Goal: Book appointment/travel/reservation

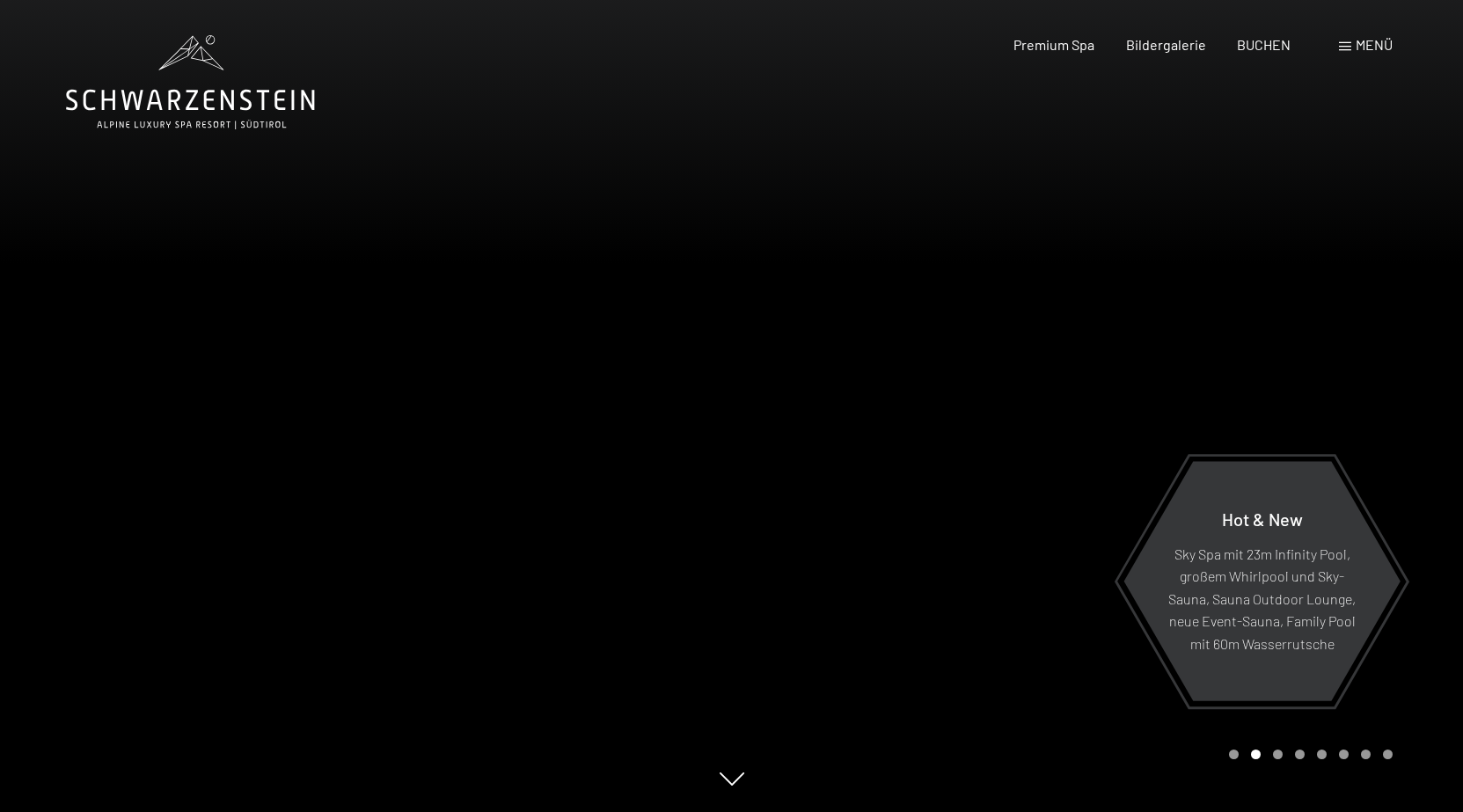
click at [1286, 113] on div at bounding box center [1098, 406] width 732 height 812
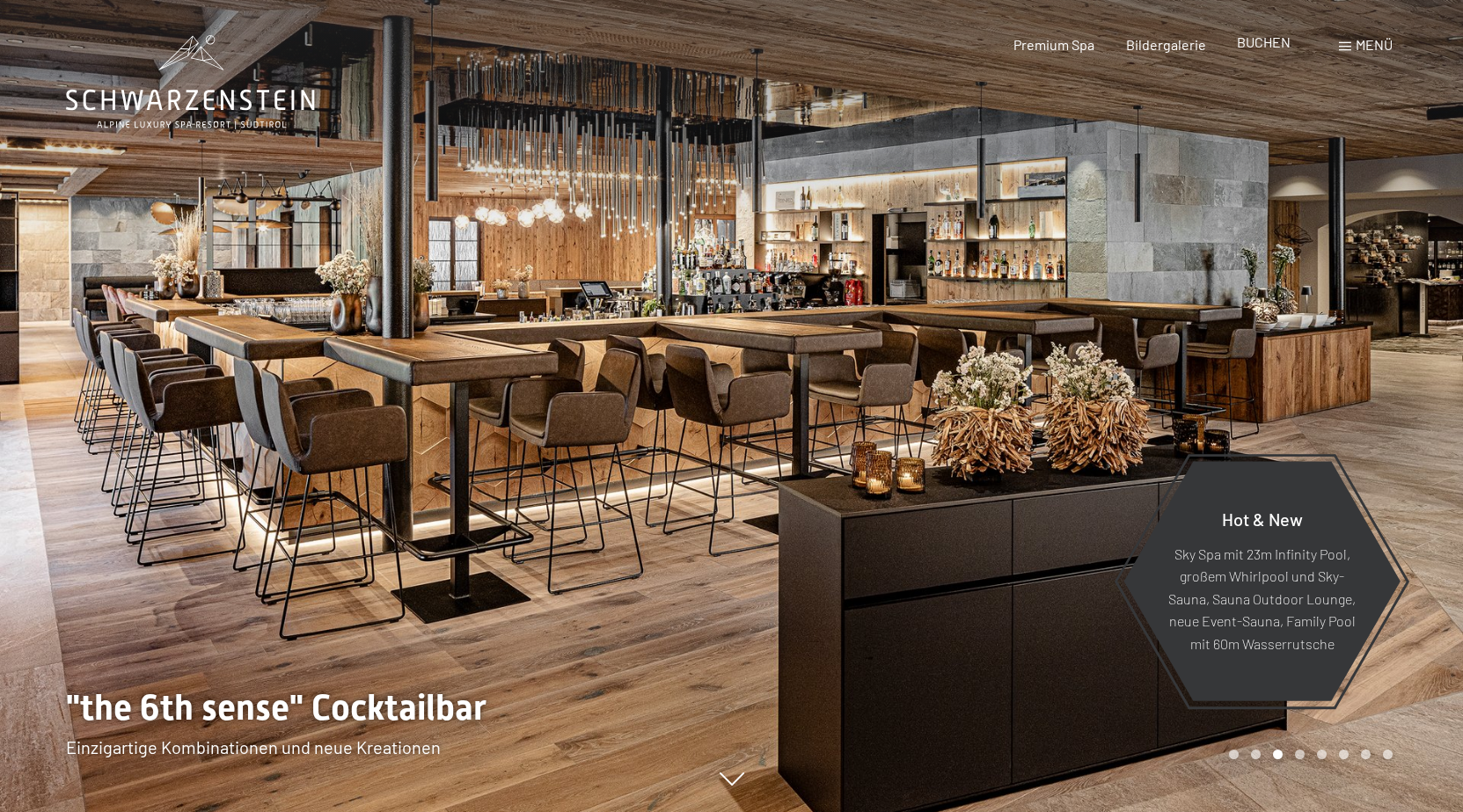
click at [1263, 42] on span "BUCHEN" at bounding box center [1264, 41] width 54 height 17
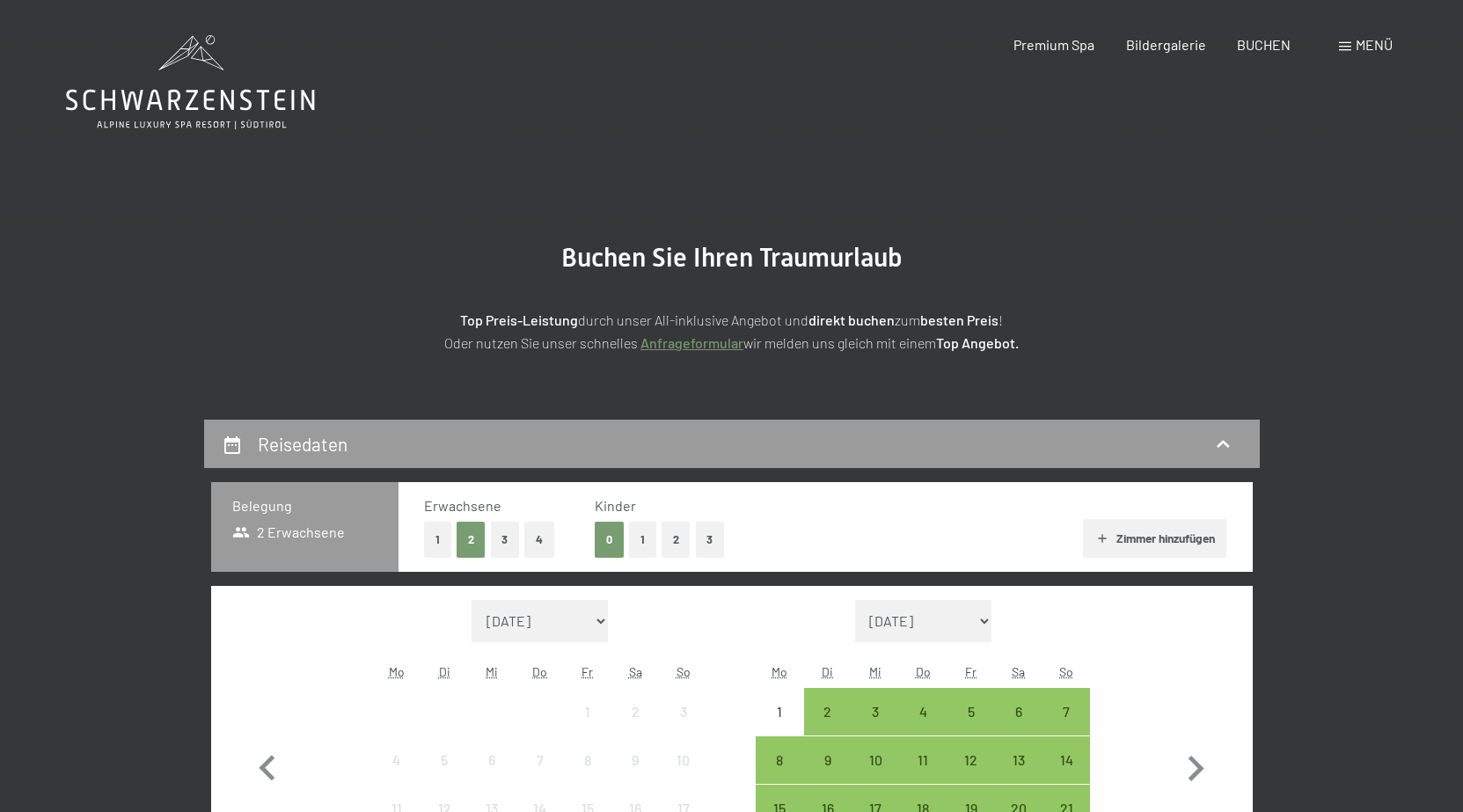
click at [506, 537] on button "3" at bounding box center [506, 539] width 29 height 36
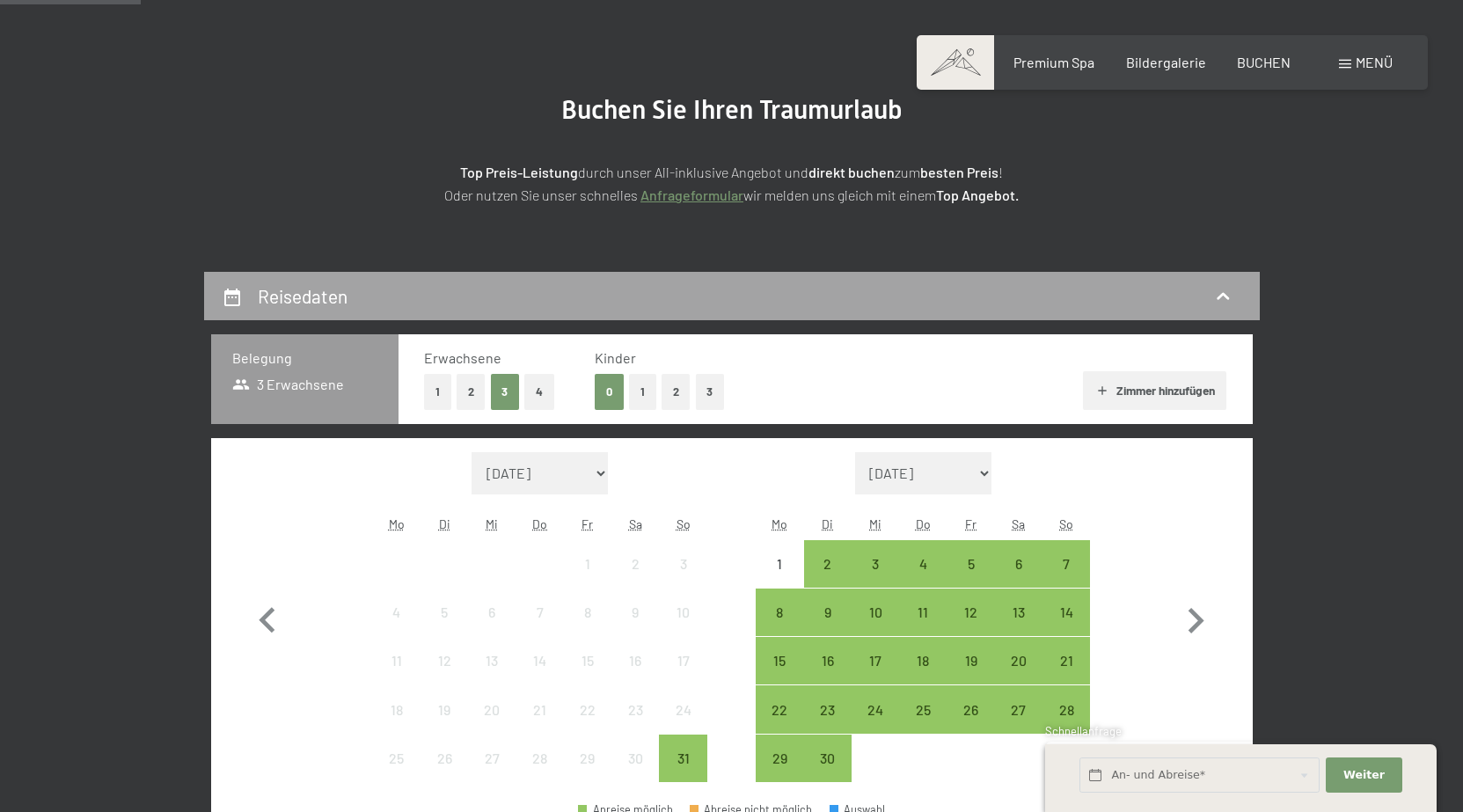
scroll to position [176, 0]
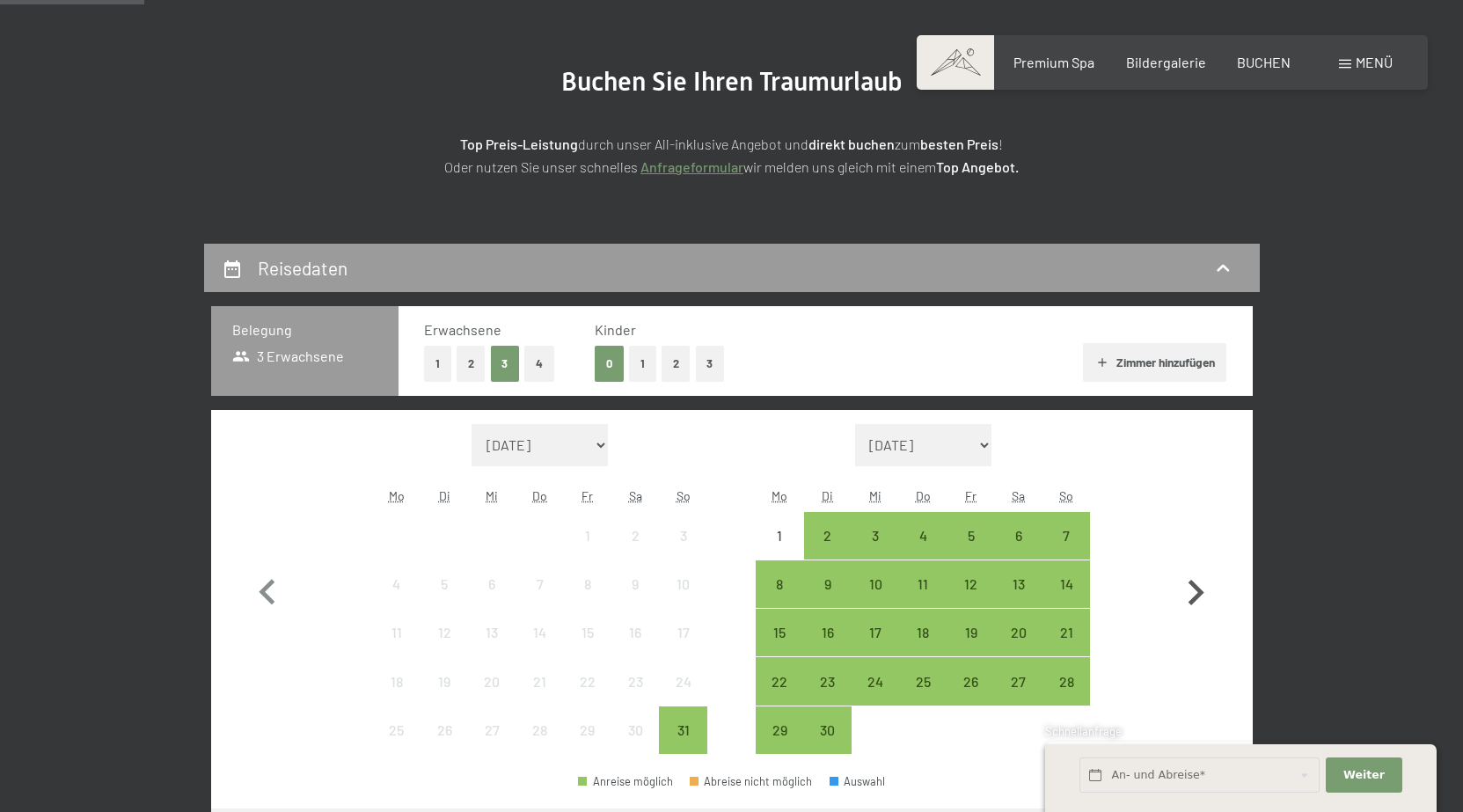
click at [1193, 588] on icon "button" at bounding box center [1195, 592] width 51 height 51
select select "2025-09-01"
select select "2025-10-01"
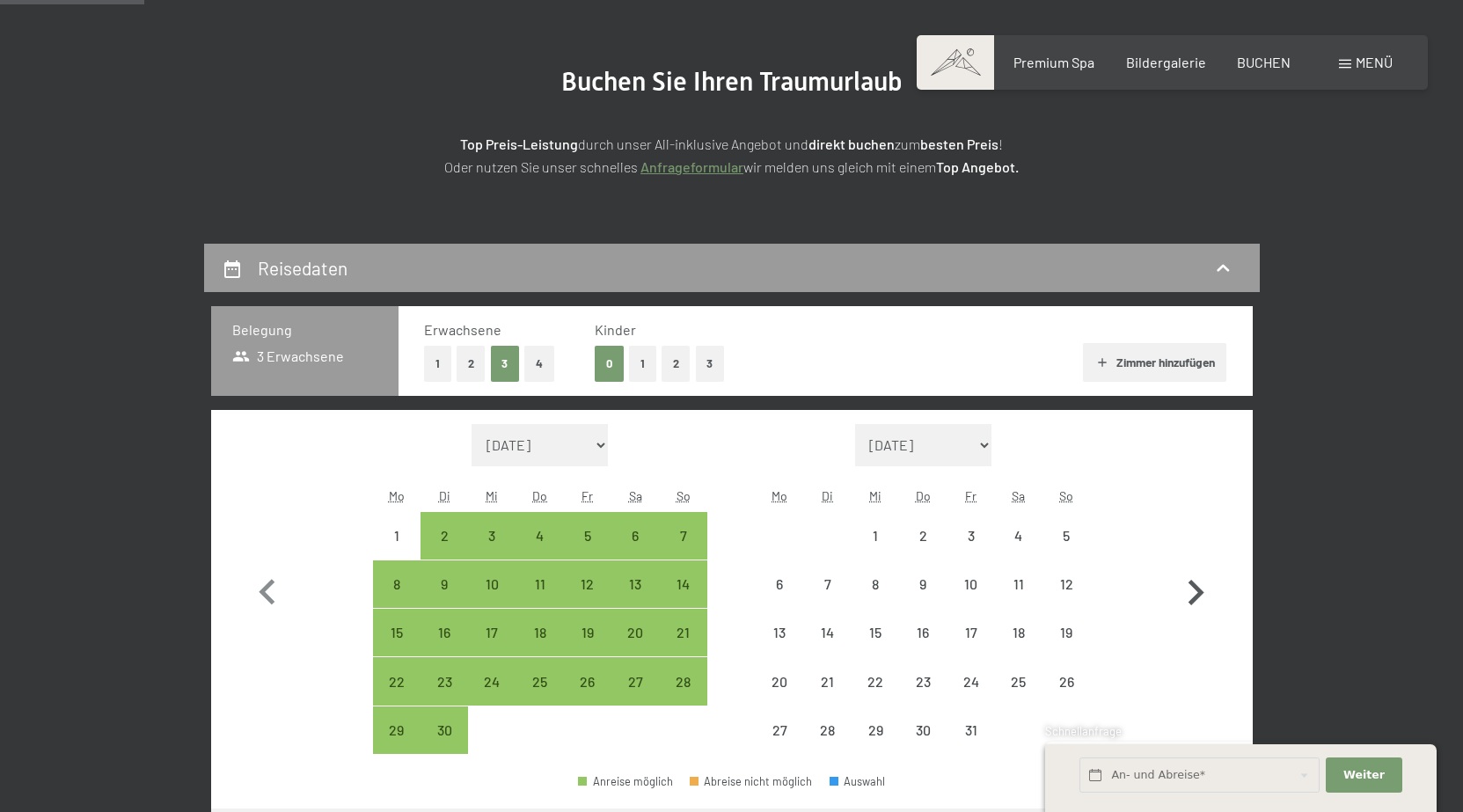
select select "2025-09-01"
select select "2025-10-01"
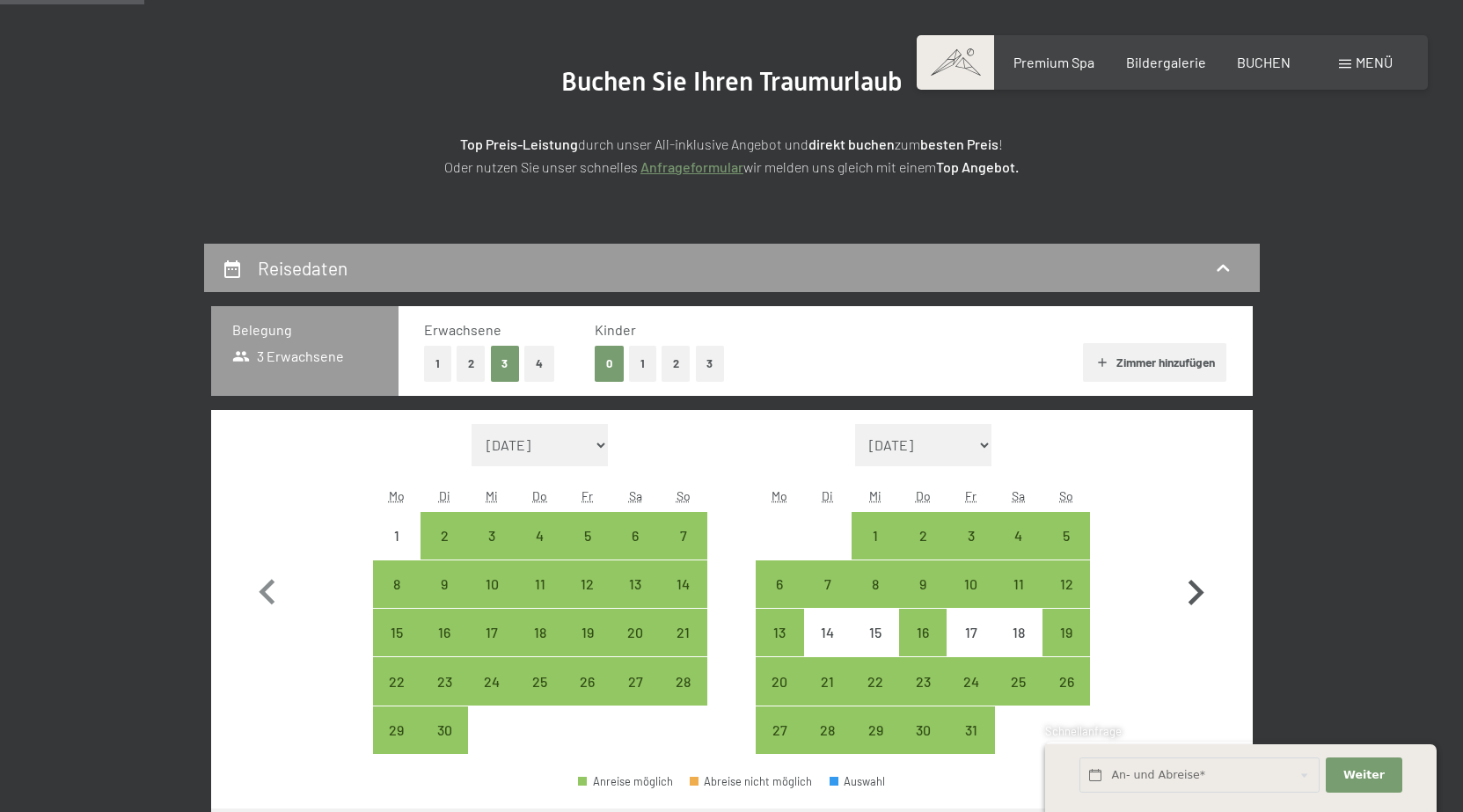
click at [1195, 590] on icon "button" at bounding box center [1195, 592] width 51 height 51
select select "2025-10-01"
select select "2025-11-01"
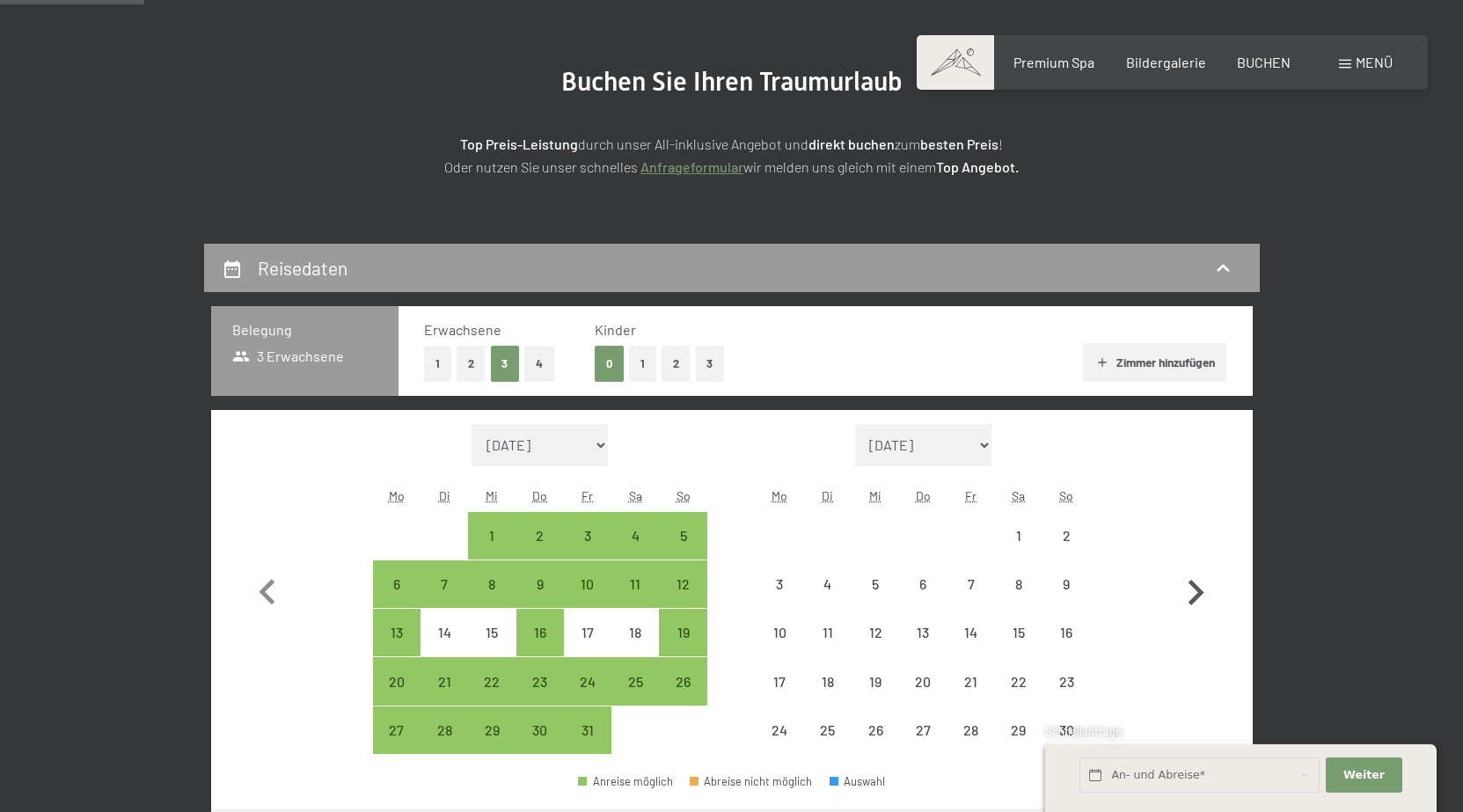
click at [1195, 590] on icon "button" at bounding box center [1195, 592] width 51 height 51
select select "2025-11-01"
select select "2025-12-01"
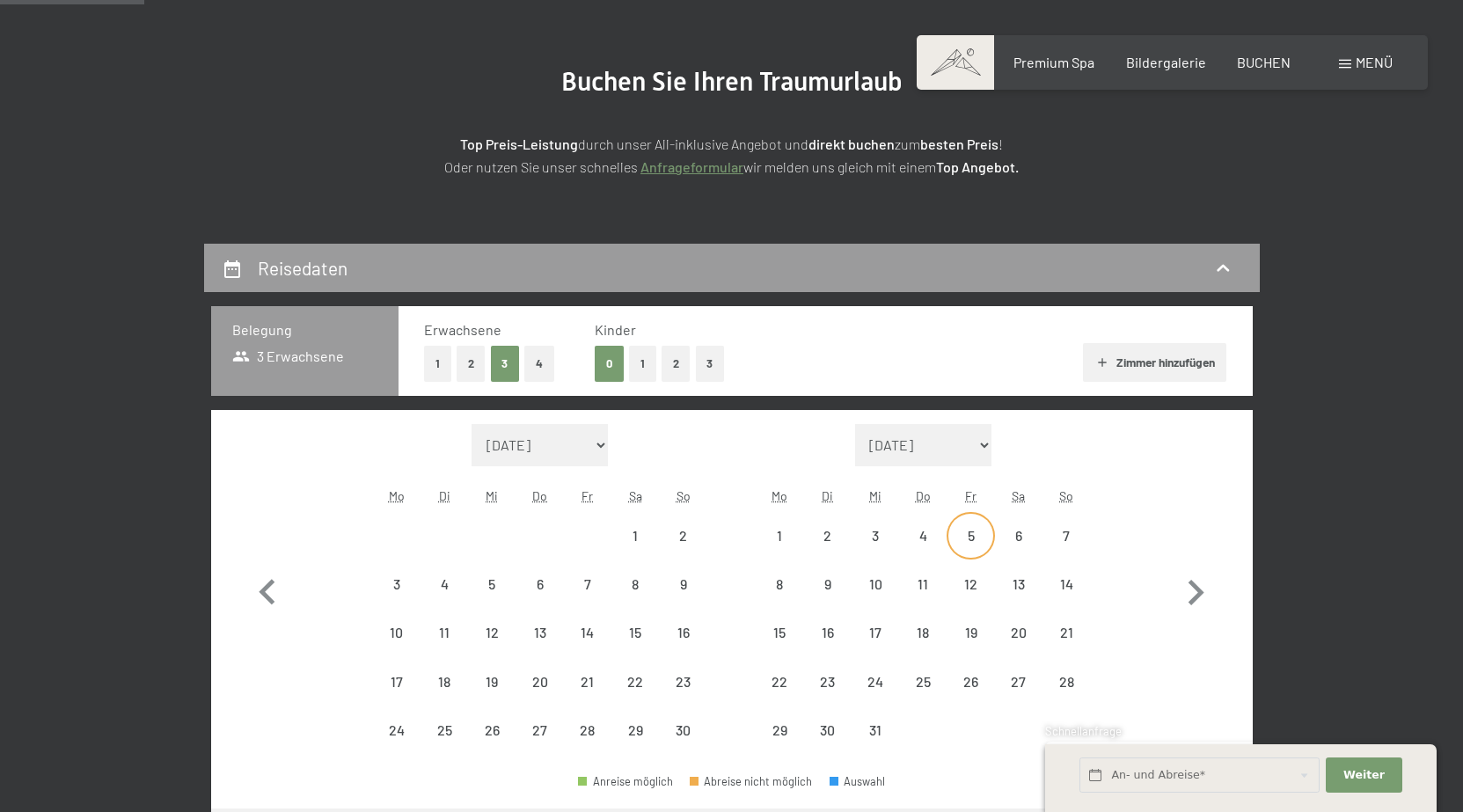
select select "2025-11-01"
select select "2025-12-01"
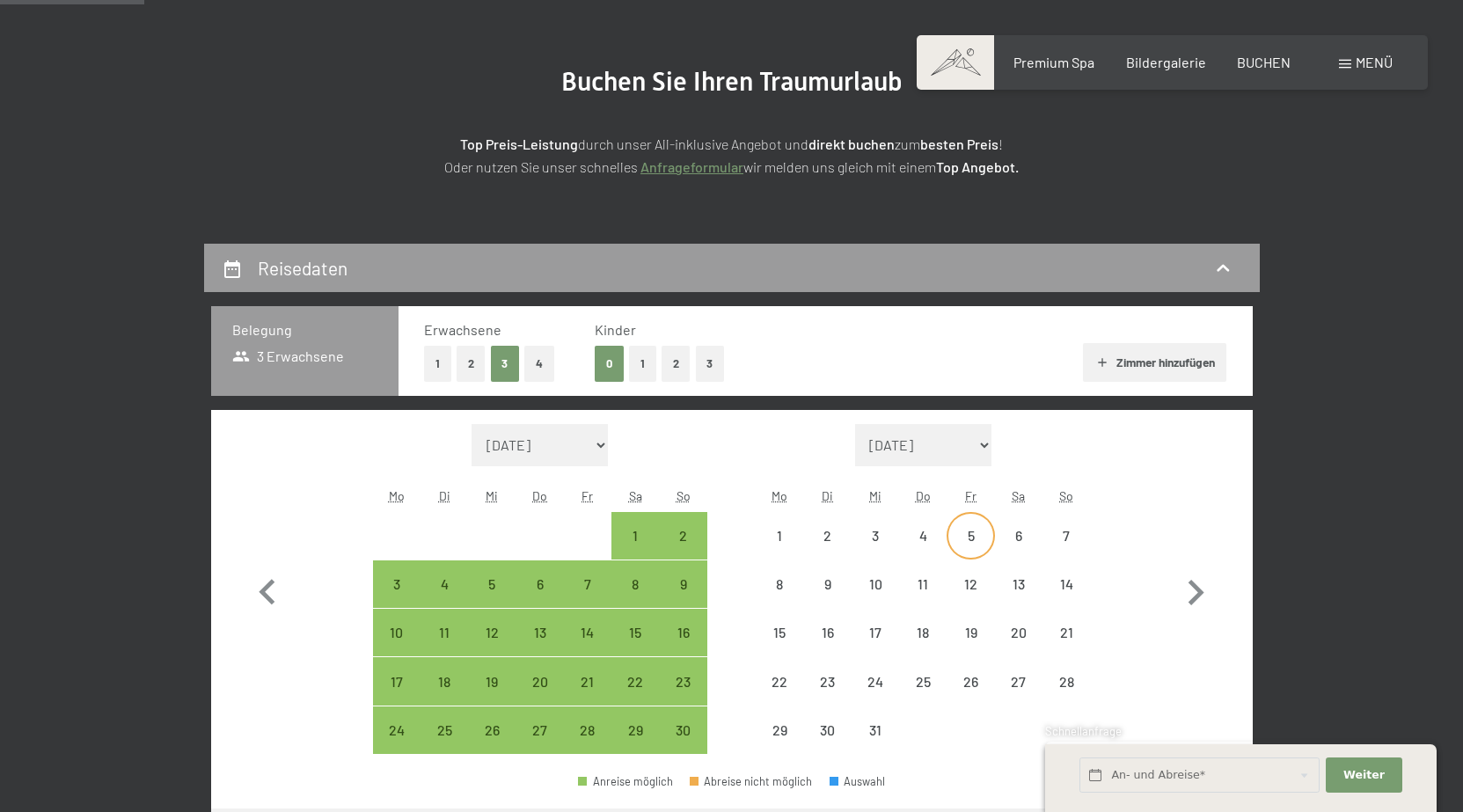
select select "2025-11-01"
select select "2025-12-01"
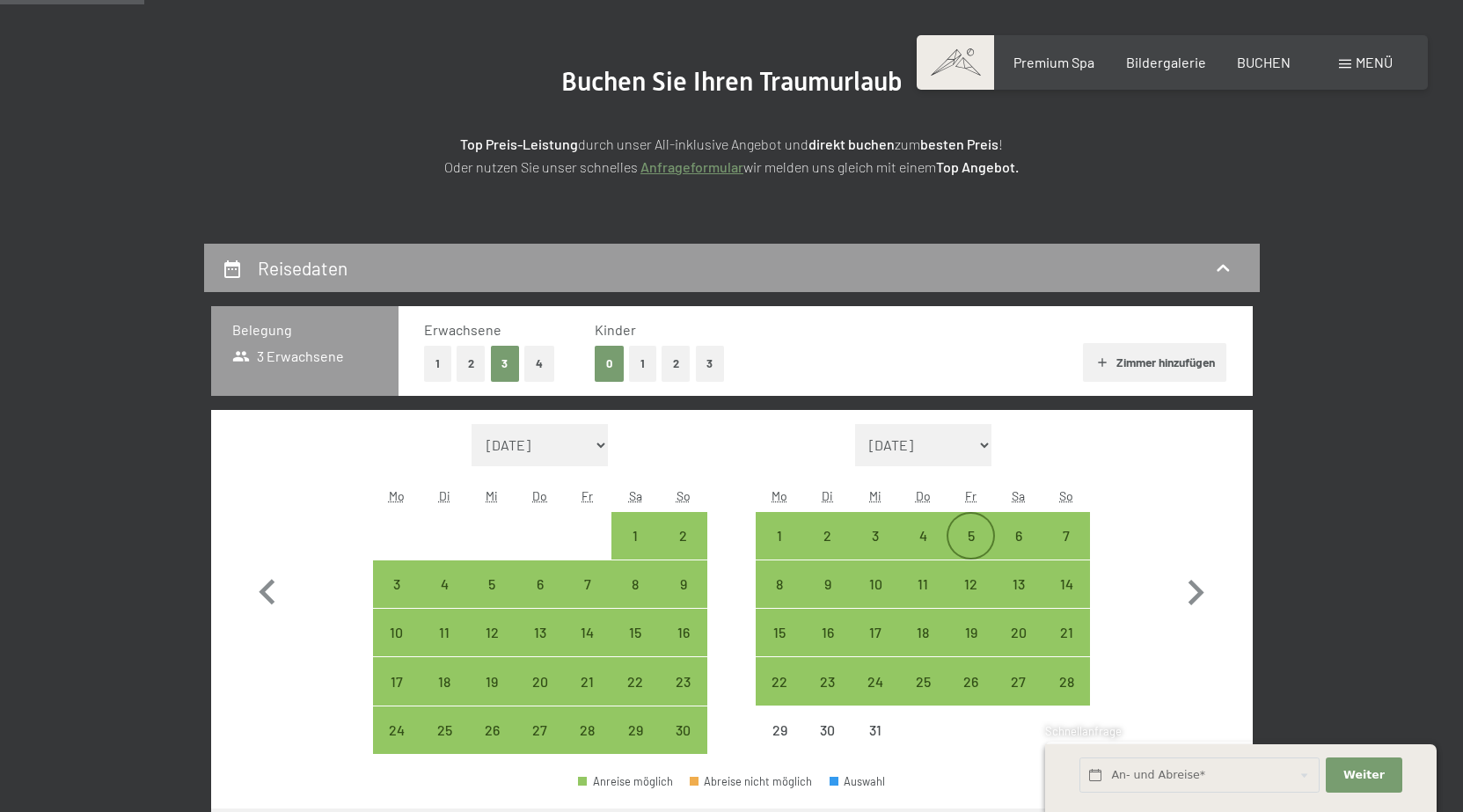
click at [966, 537] on div "5" at bounding box center [970, 550] width 44 height 44
select select "2025-11-01"
select select "2025-12-01"
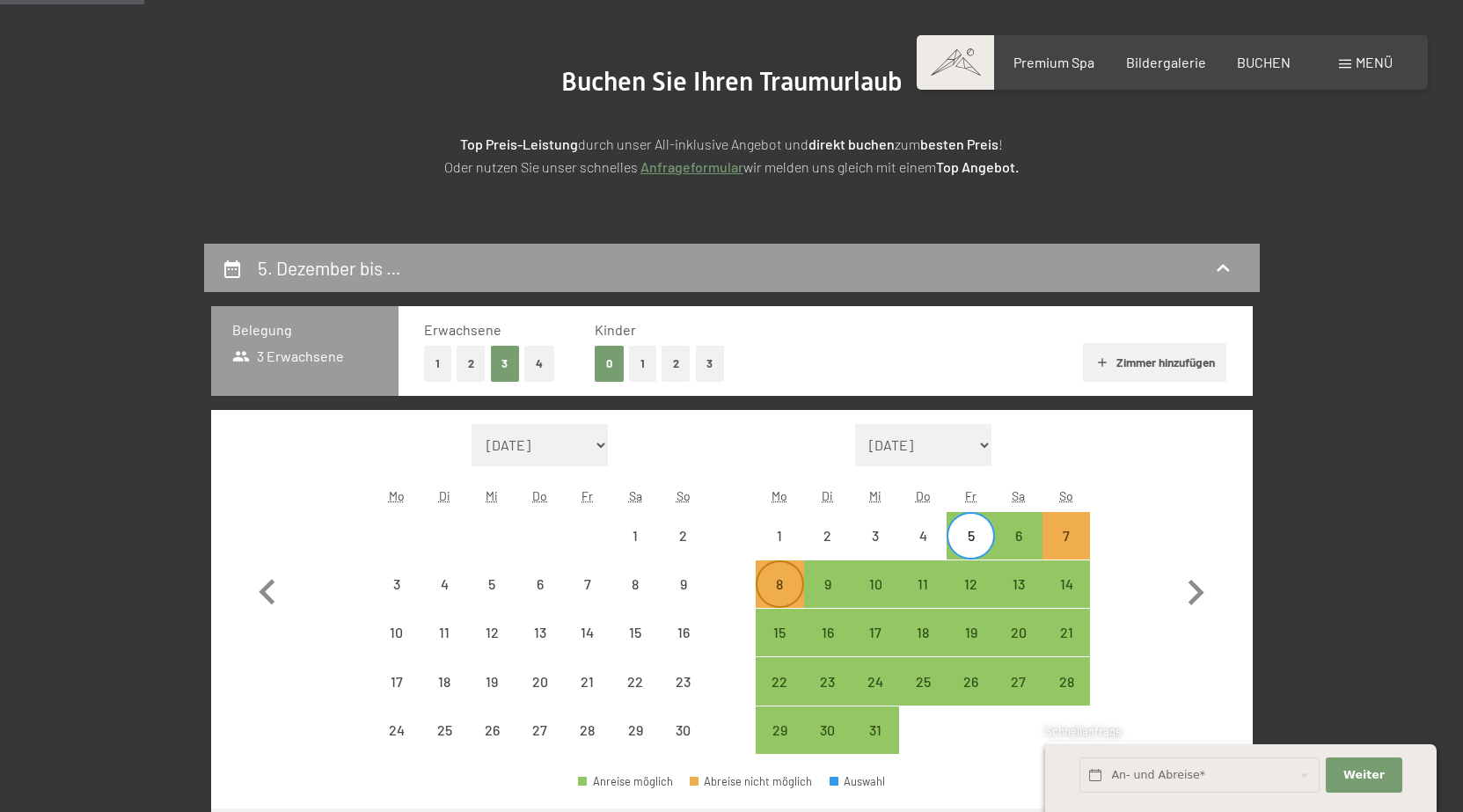
click at [782, 585] on div "8" at bounding box center [779, 598] width 44 height 44
select select "2025-11-01"
select select "2025-12-01"
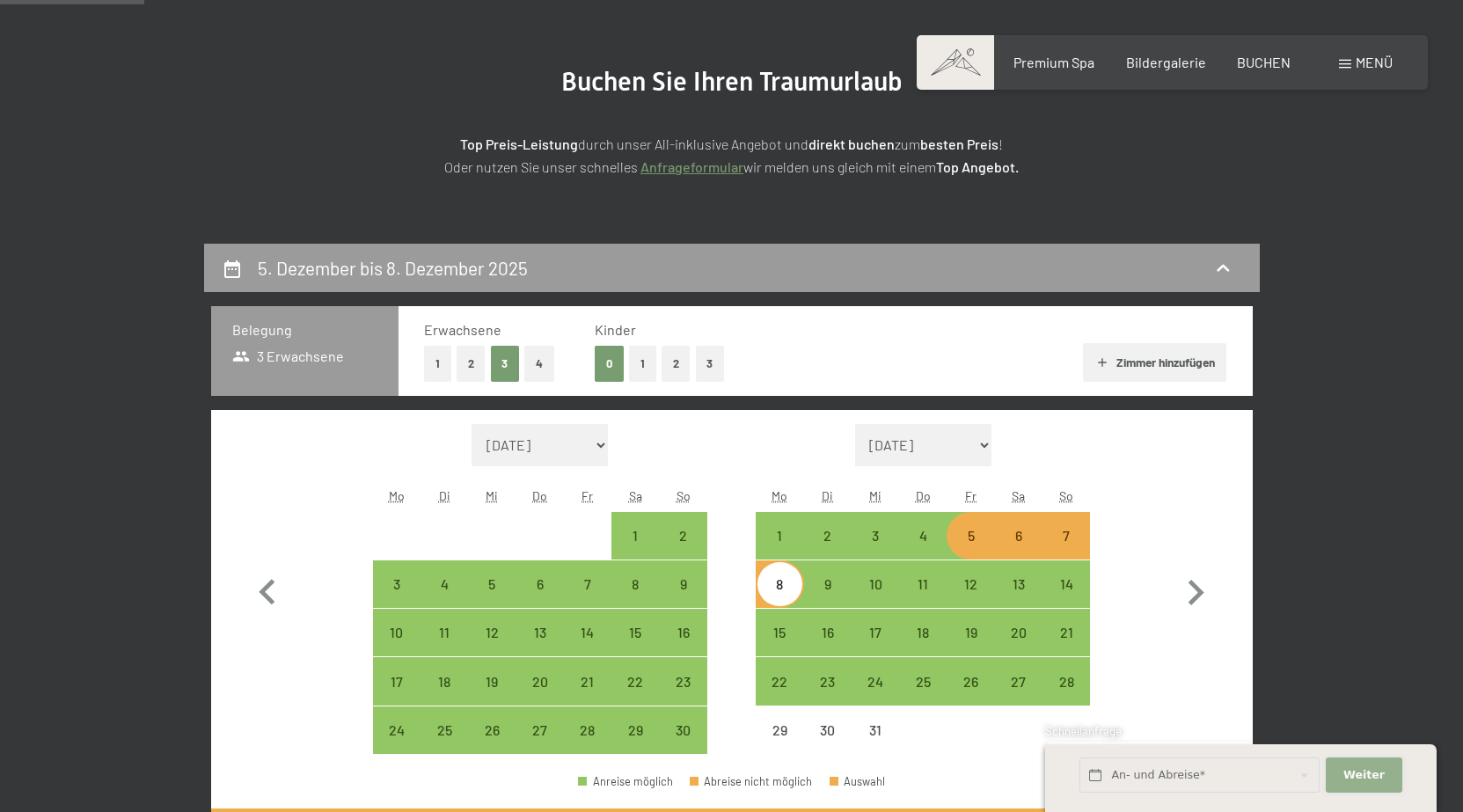
click at [1380, 774] on span "Weiter" at bounding box center [1365, 775] width 41 height 16
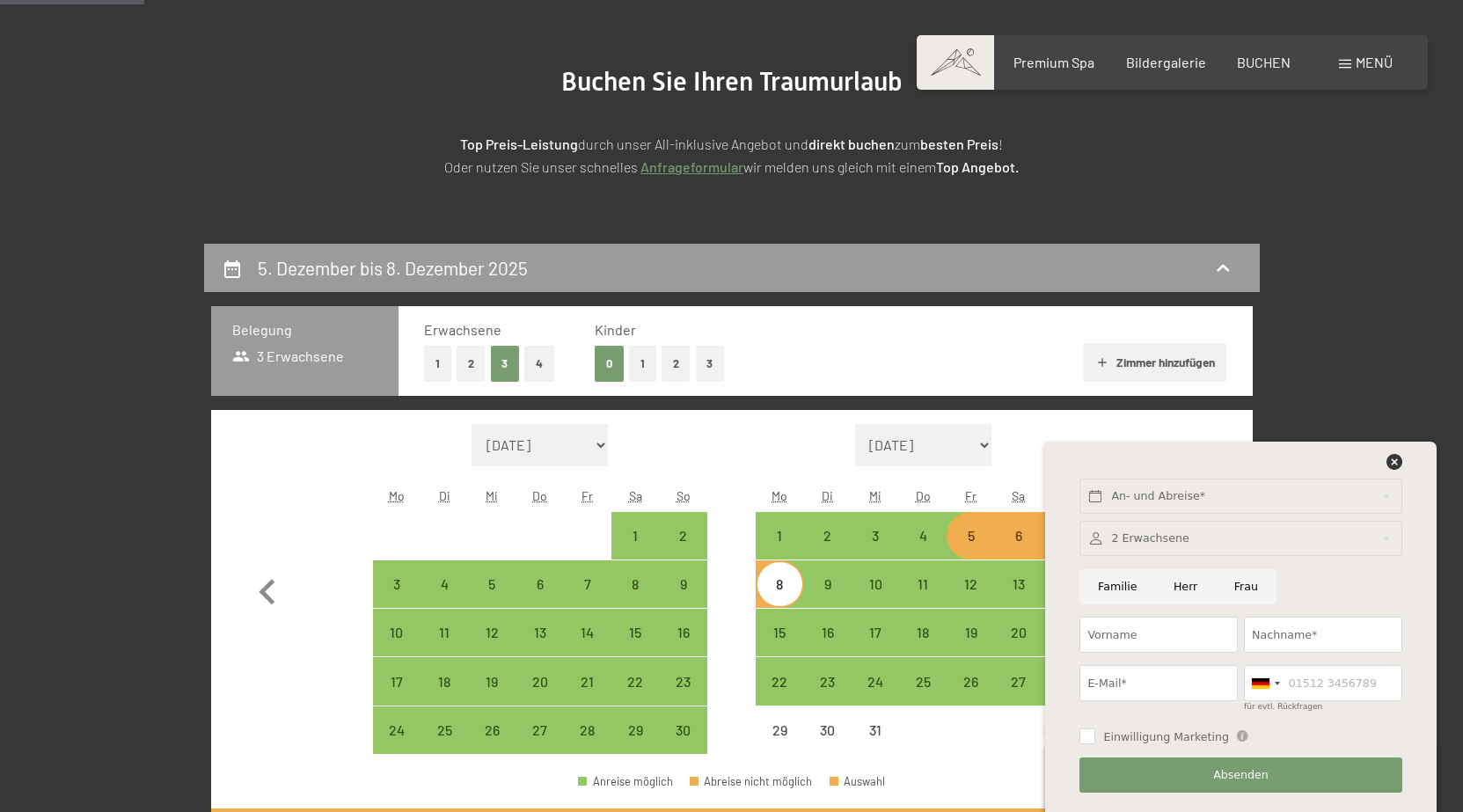
click at [1134, 531] on div at bounding box center [1241, 538] width 322 height 36
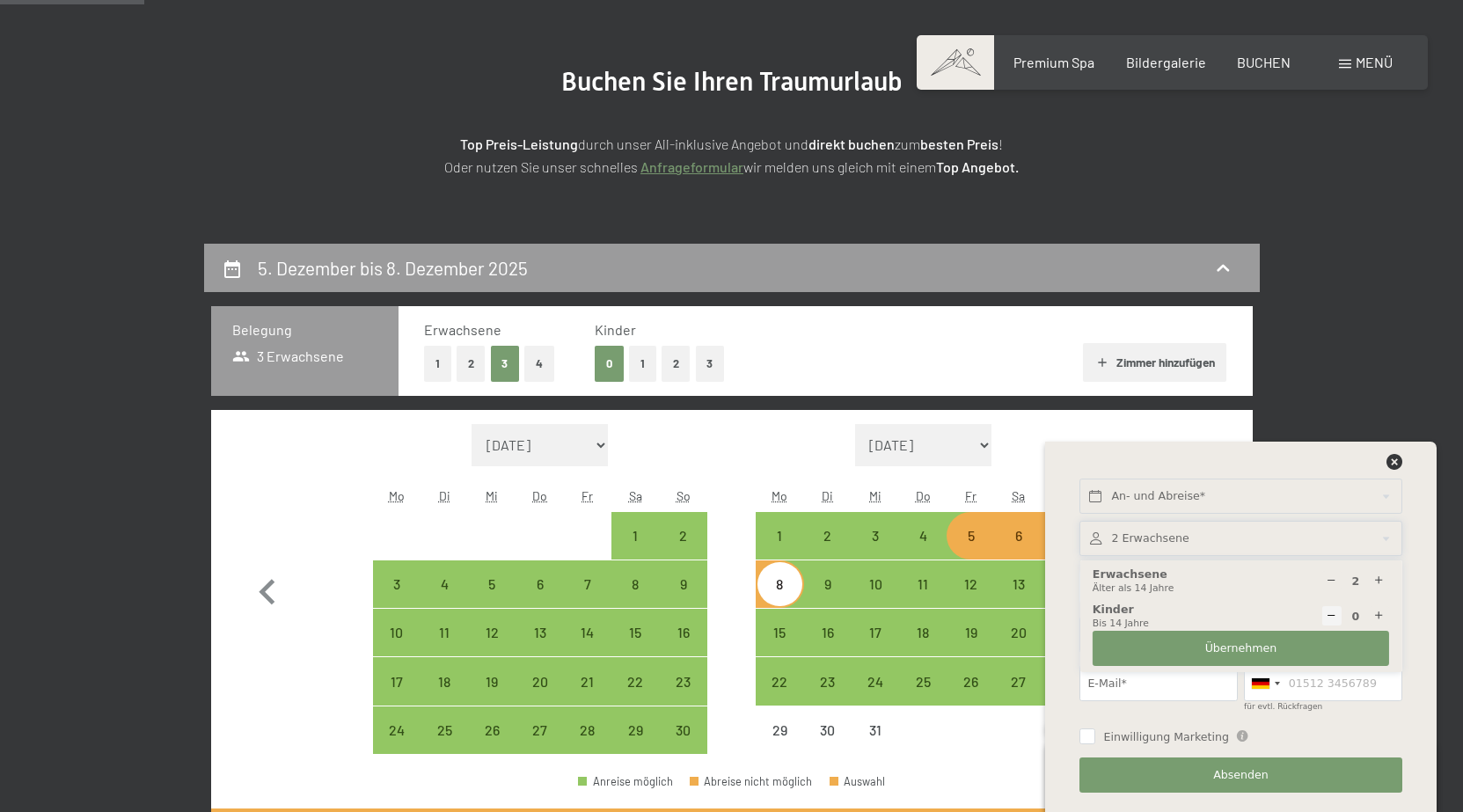
click at [1383, 581] on icon at bounding box center [1379, 580] width 12 height 12
type input "3"
click at [1255, 644] on span "Übernehmen" at bounding box center [1241, 648] width 72 height 16
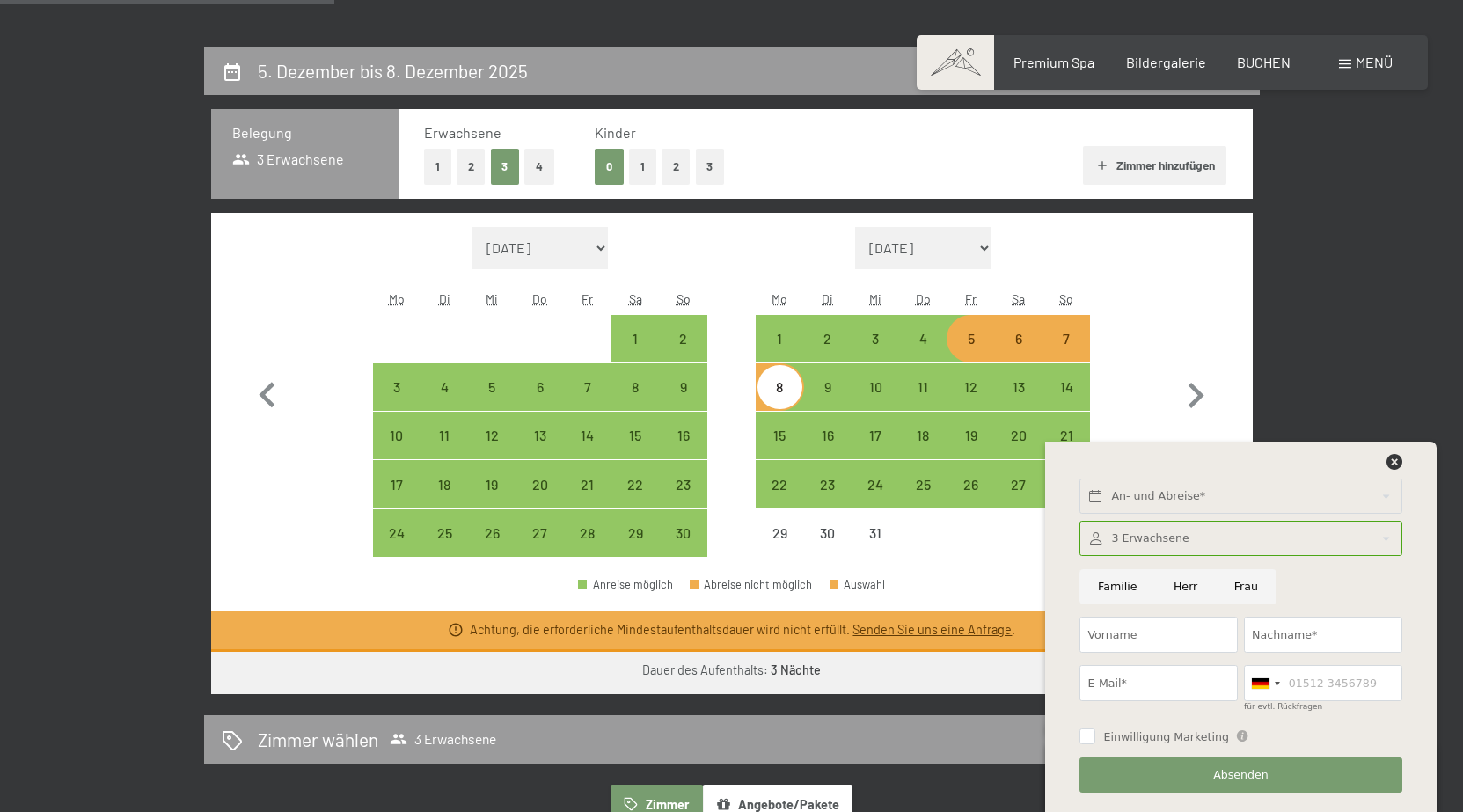
scroll to position [440, 0]
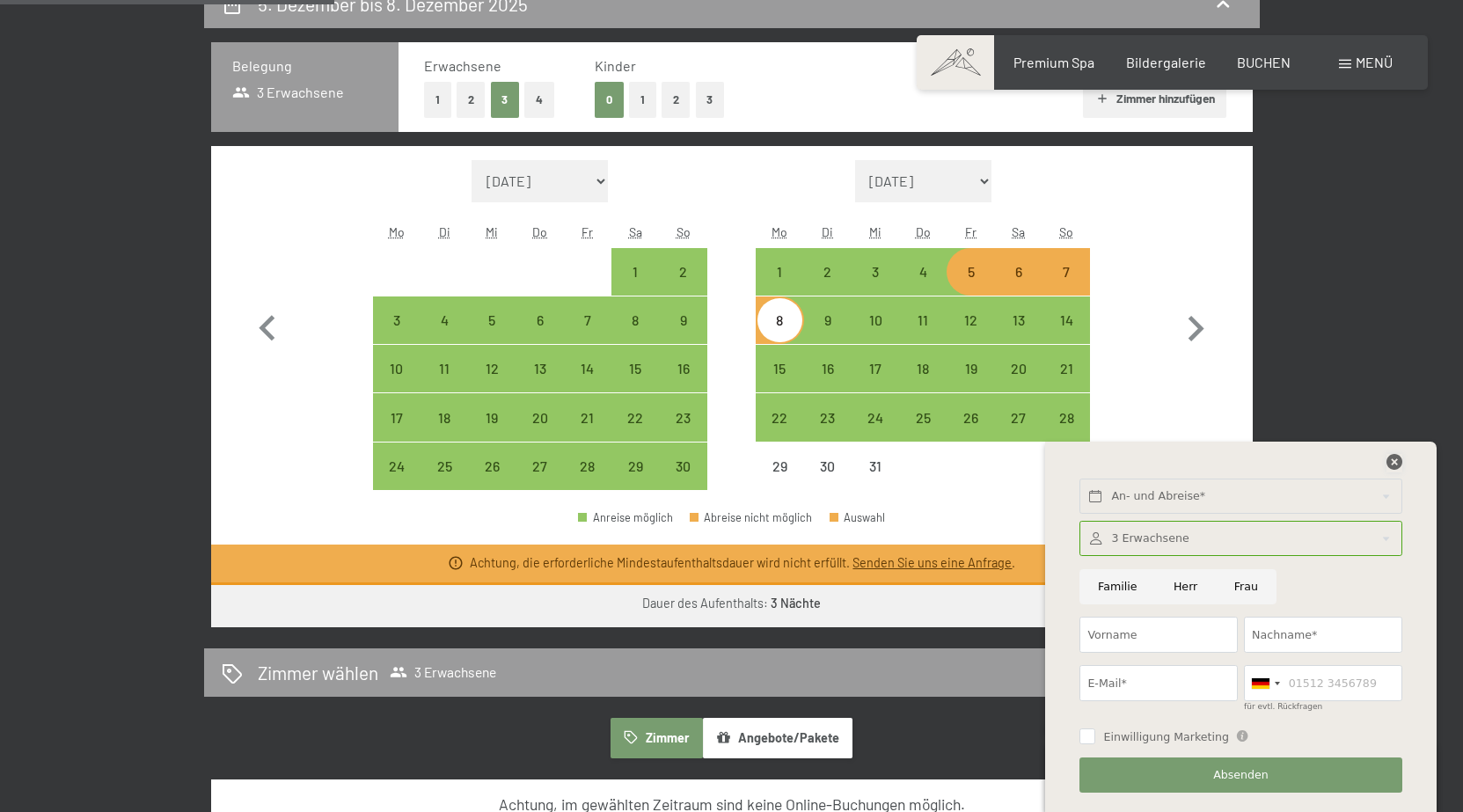
click at [1391, 463] on icon at bounding box center [1395, 461] width 16 height 16
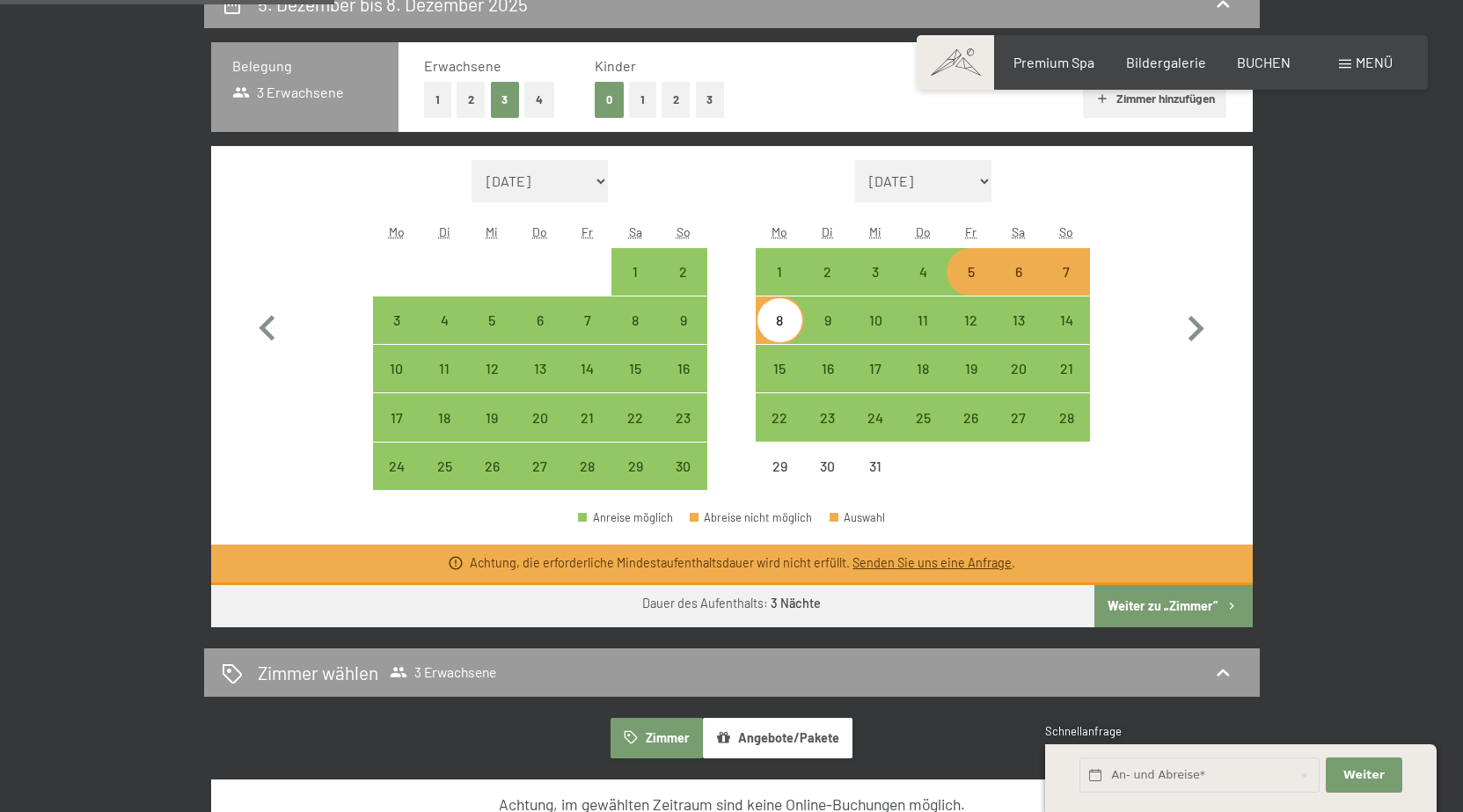
click at [1315, 233] on div "5. Dezember bis 8. Dezember 2025 Belegung 3 Erwachsene Erwachsene 1 2 3 4 Kinde…" at bounding box center [732, 529] width 1201 height 1099
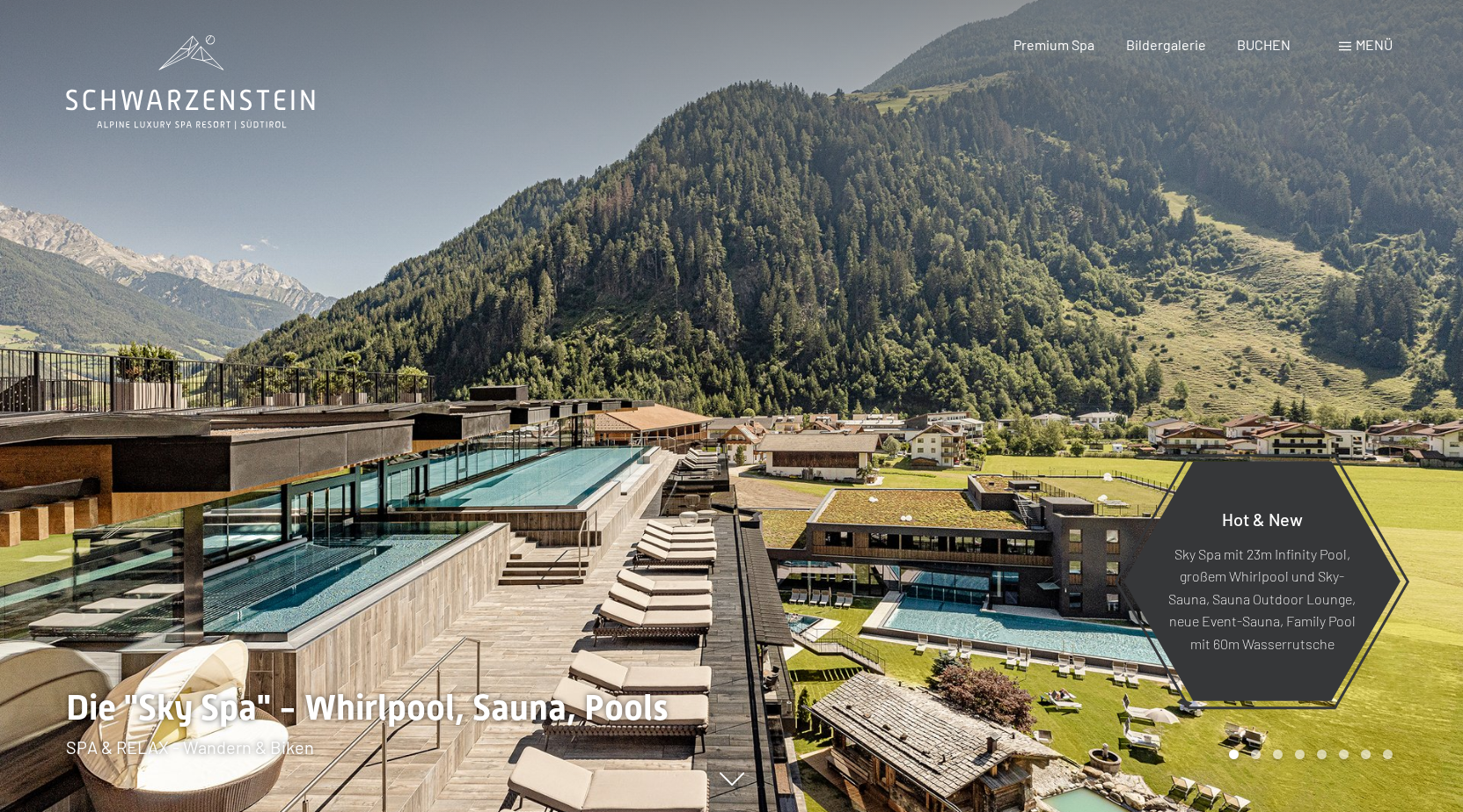
click at [1375, 44] on span "Menü" at bounding box center [1374, 44] width 37 height 17
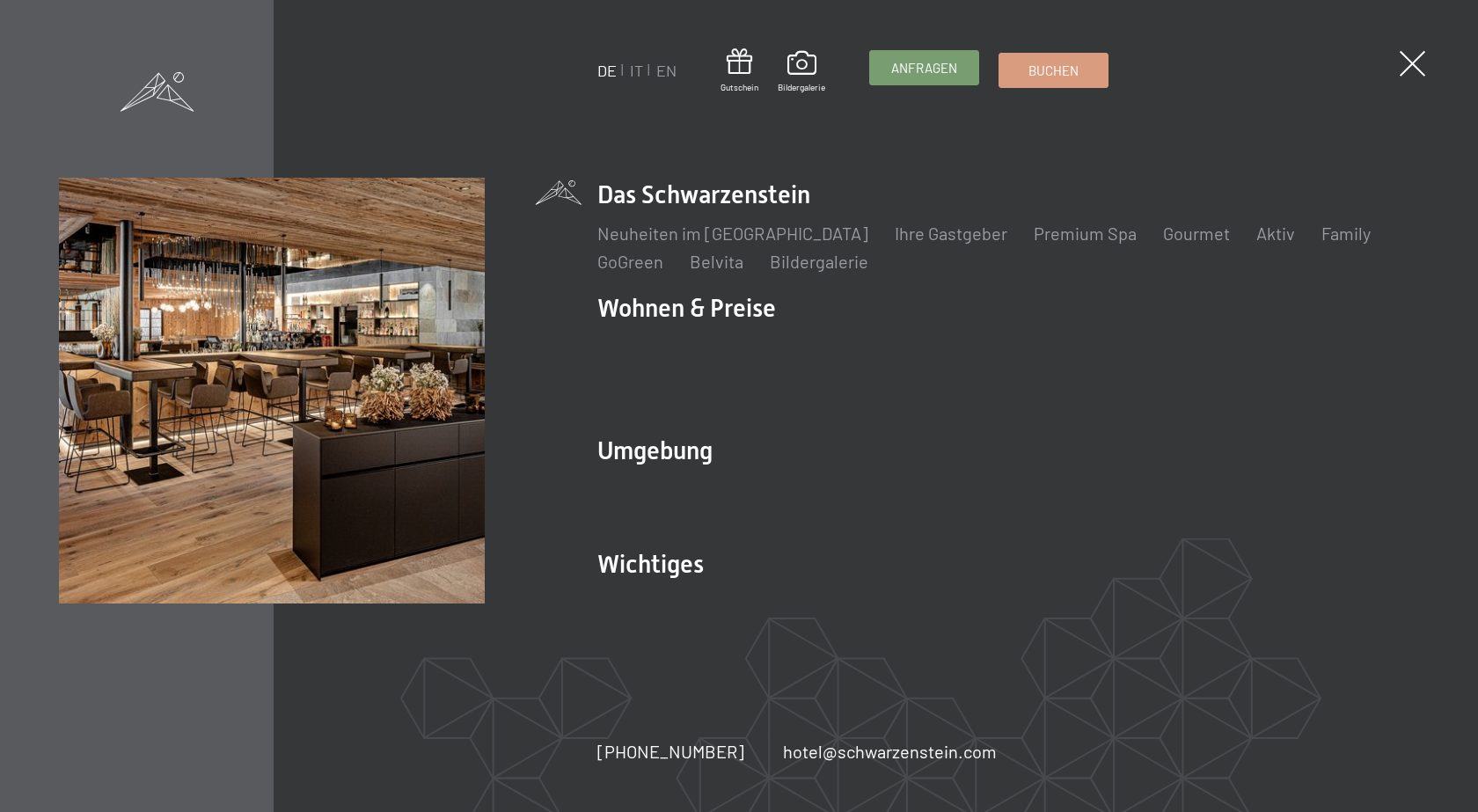
click at [923, 69] on span "Anfragen" at bounding box center [924, 68] width 66 height 19
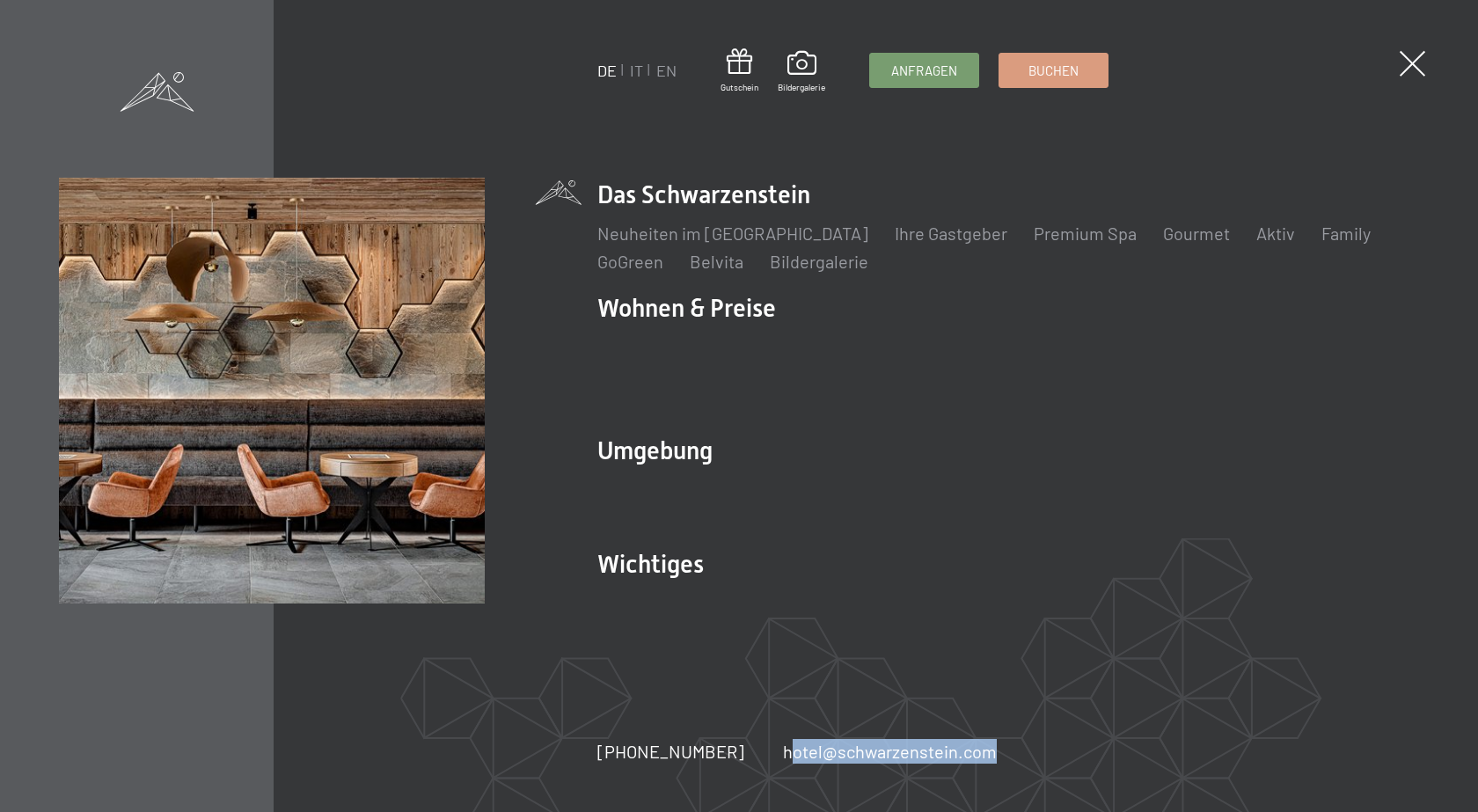
drag, startPoint x: 757, startPoint y: 750, endPoint x: 981, endPoint y: 740, distance: 224.2
click at [981, 740] on div "+39 0474 674100 hotel@ no-spam. schwarzenstein. no-spam. com" at bounding box center [817, 751] width 438 height 25
copy link "hotel@ no-spam. schwarzenstein. no-spam. com"
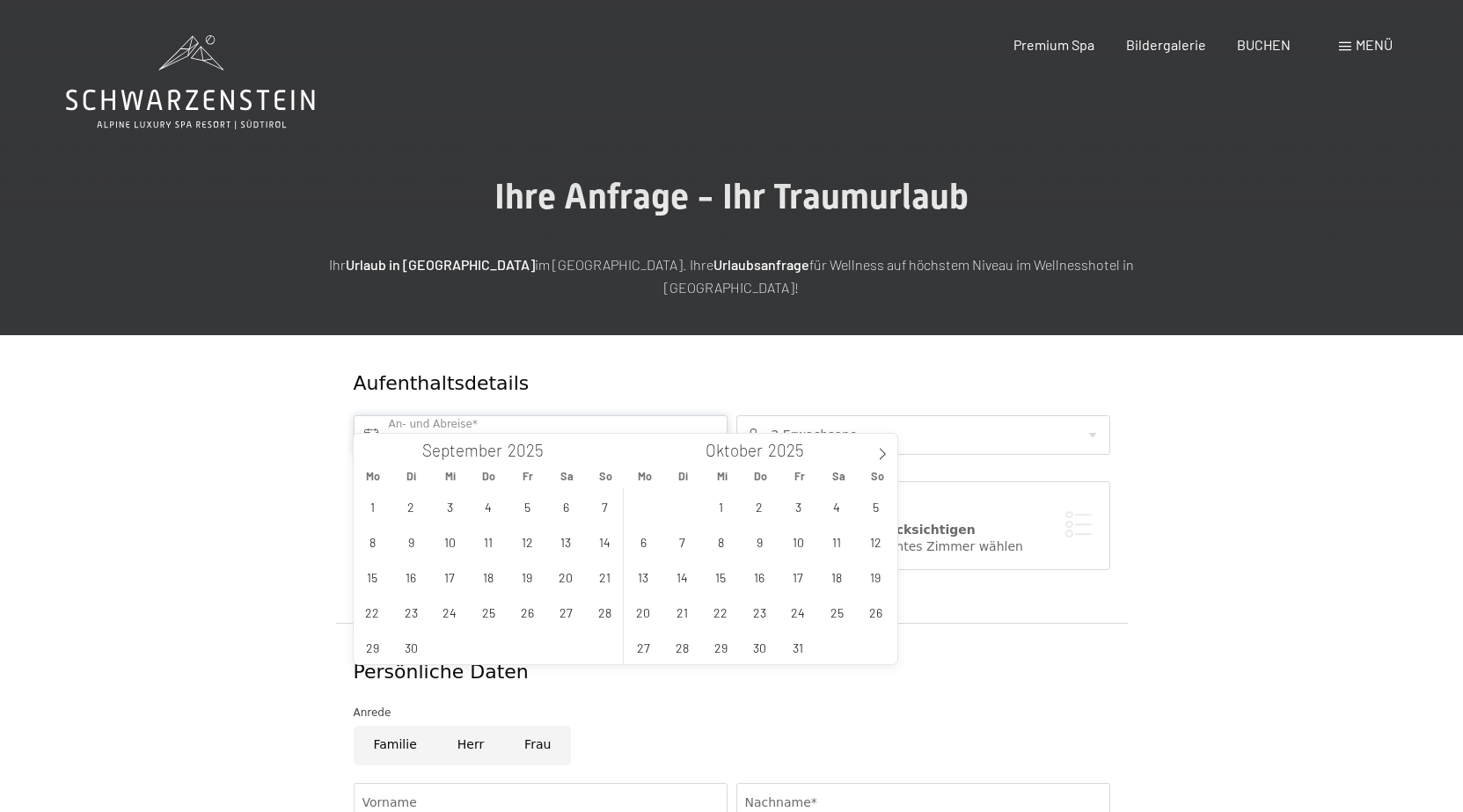
click at [464, 415] on input "text" at bounding box center [540, 435] width 374 height 39
click at [883, 449] on icon at bounding box center [883, 454] width 13 height 13
click at [793, 508] on span "5" at bounding box center [798, 506] width 34 height 34
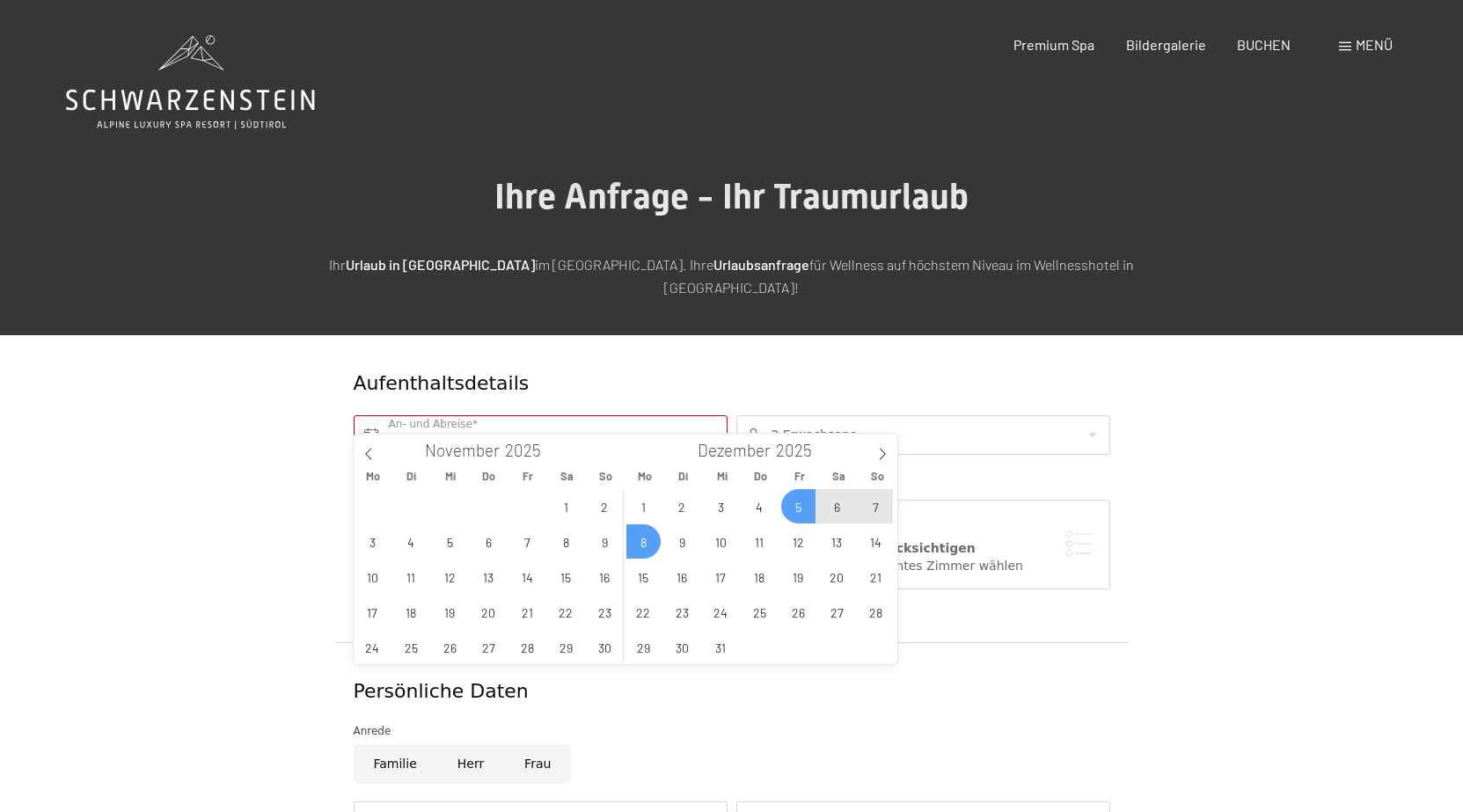
click at [645, 545] on span "8" at bounding box center [643, 541] width 34 height 34
type input "Fr. 05.12.2025 - Mo. 08.12.2025"
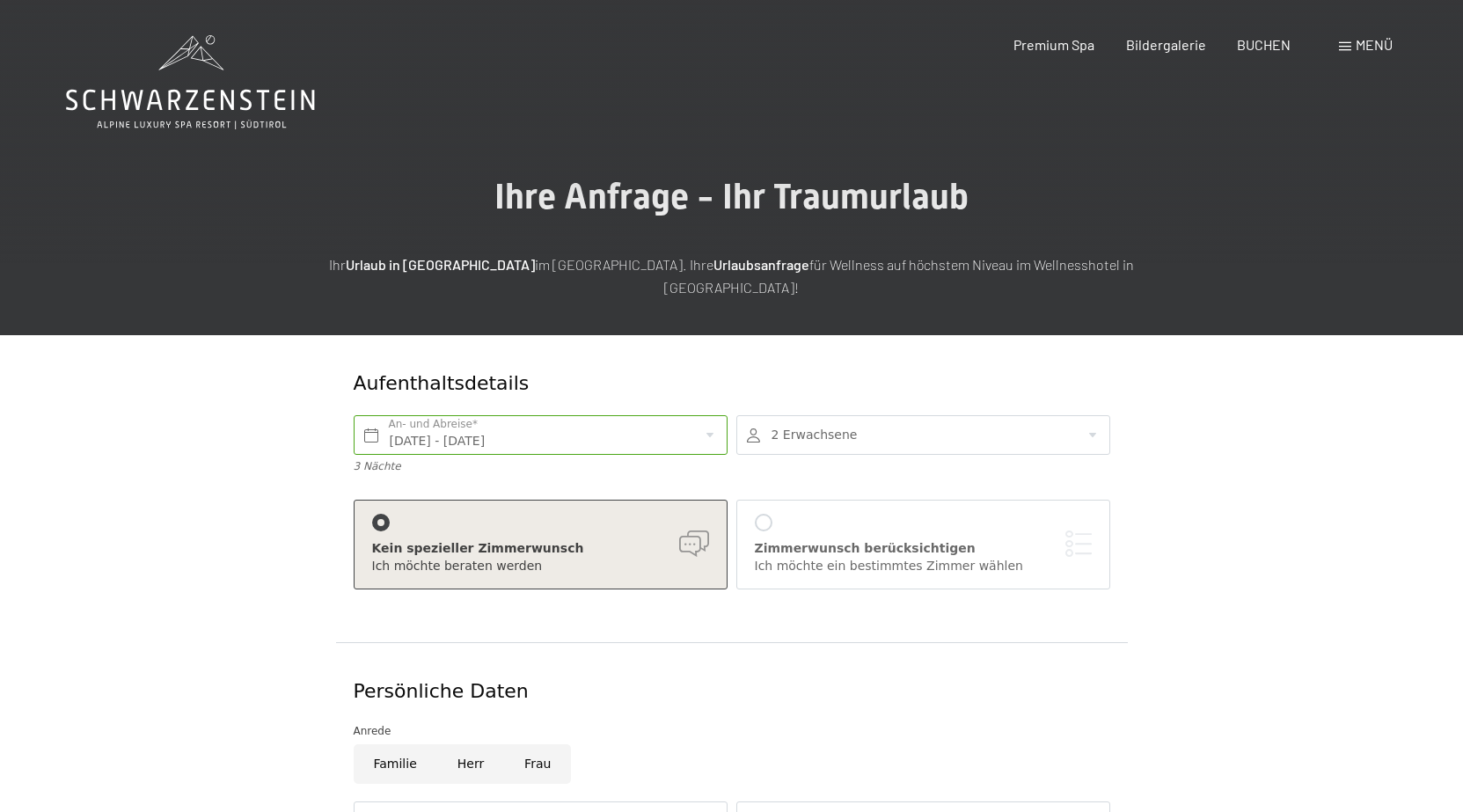
click at [1047, 415] on div at bounding box center [923, 435] width 374 height 39
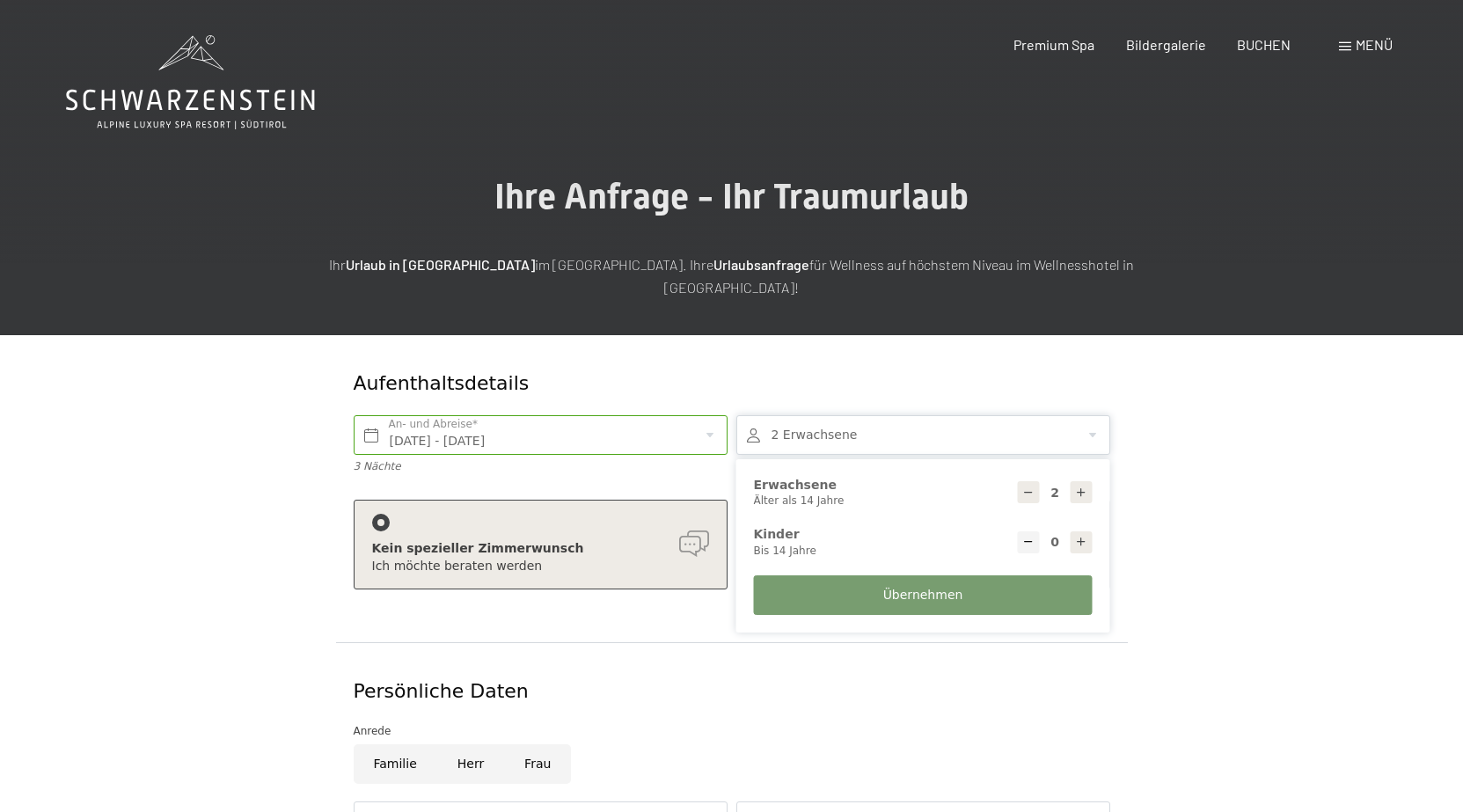
click at [1078, 486] on icon at bounding box center [1082, 493] width 13 height 13
type input "3"
click at [931, 587] on span "Übernehmen" at bounding box center [923, 596] width 80 height 18
